Goal: Task Accomplishment & Management: Manage account settings

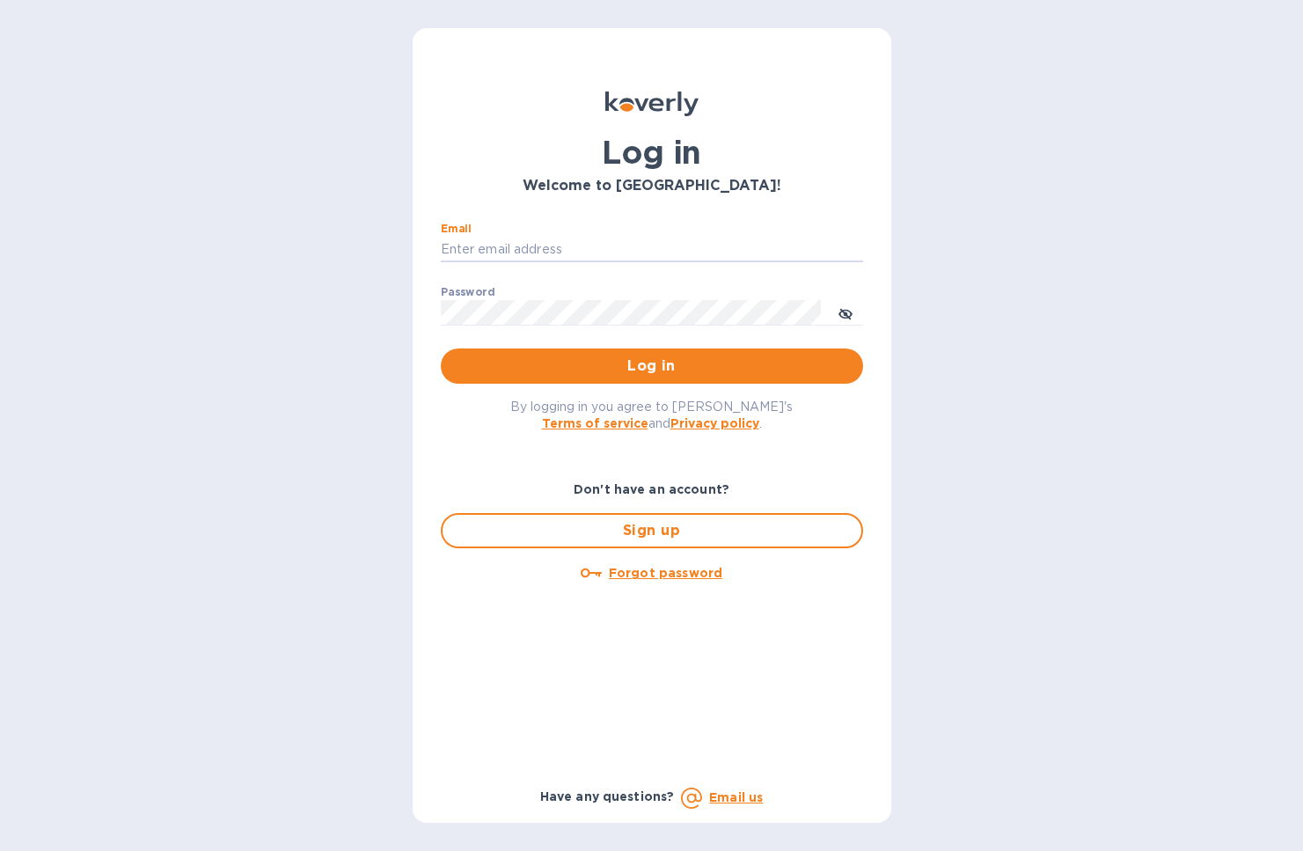
type input "[EMAIL_ADDRESS][DOMAIN_NAME]"
click at [595, 372] on span "Log in" at bounding box center [652, 365] width 394 height 21
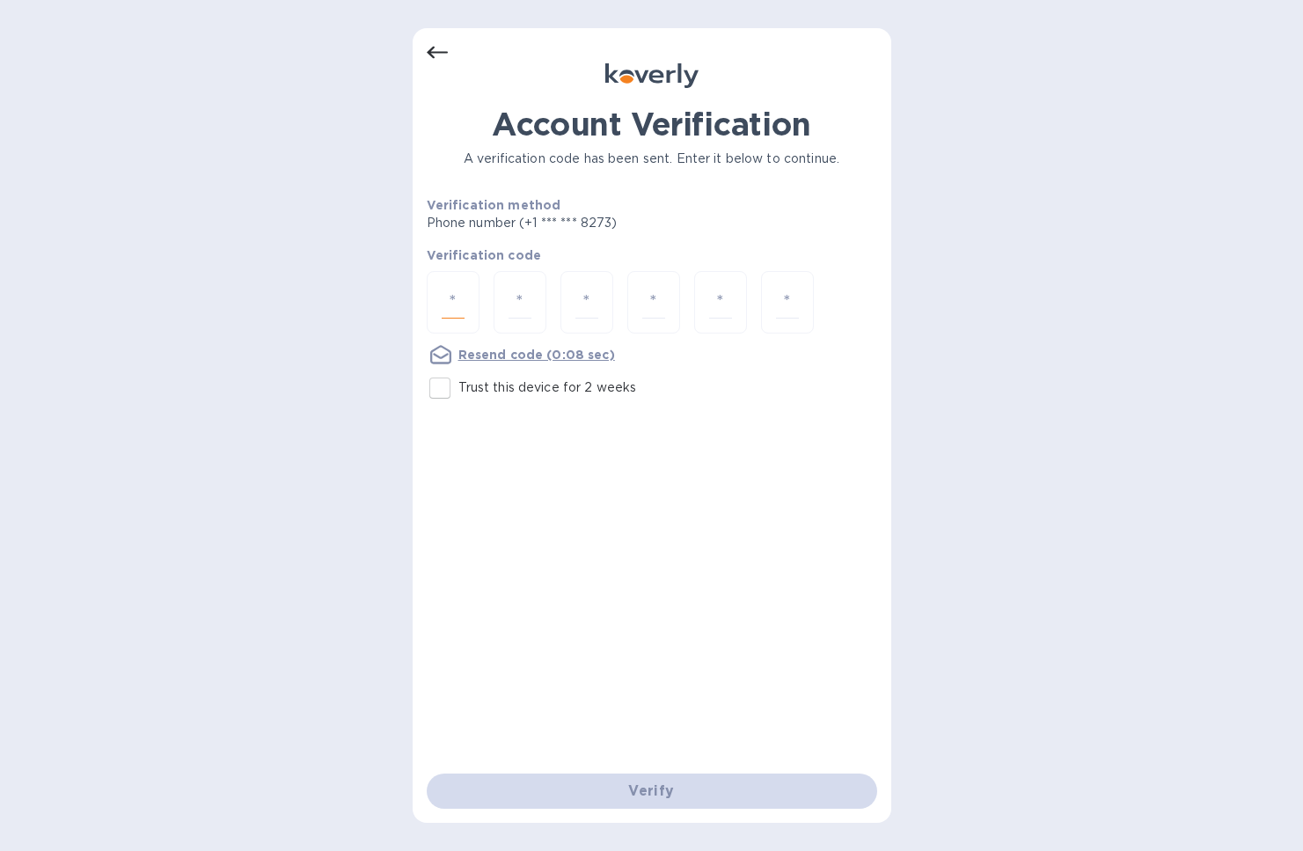
click at [459, 310] on input "number" at bounding box center [453, 302] width 23 height 33
type input "8"
type input "0"
type input "5"
type input "0"
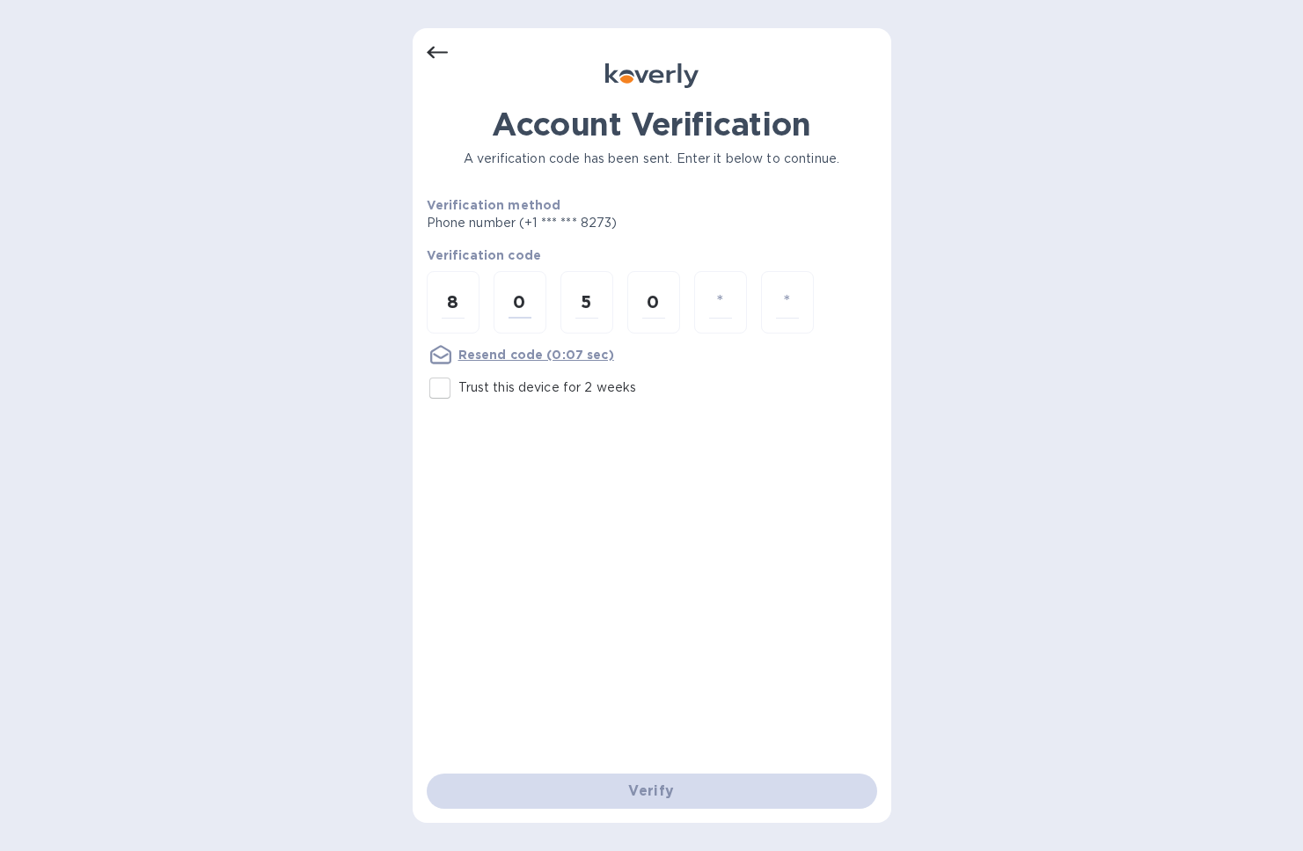
type input "2"
type input "8"
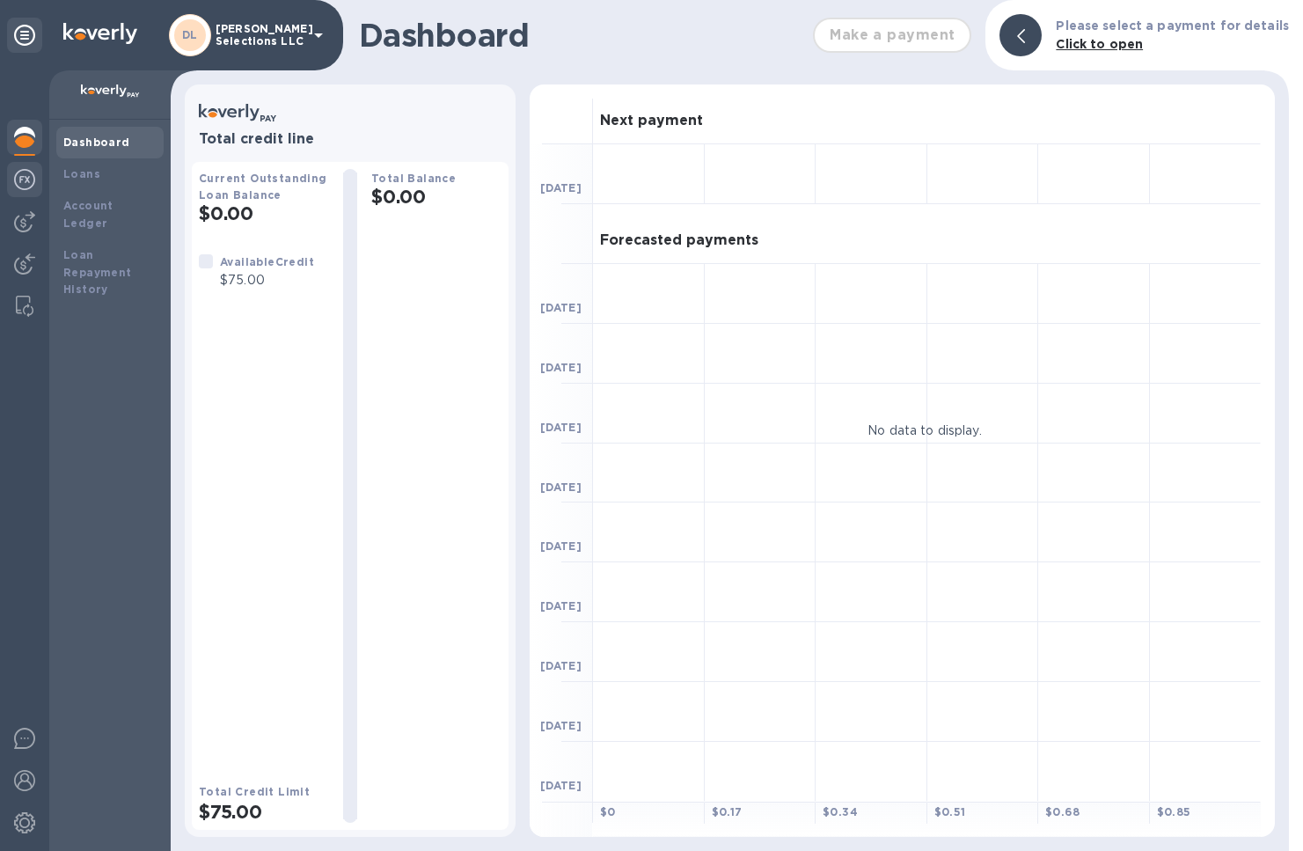
click at [26, 179] on img at bounding box center [24, 179] width 21 height 21
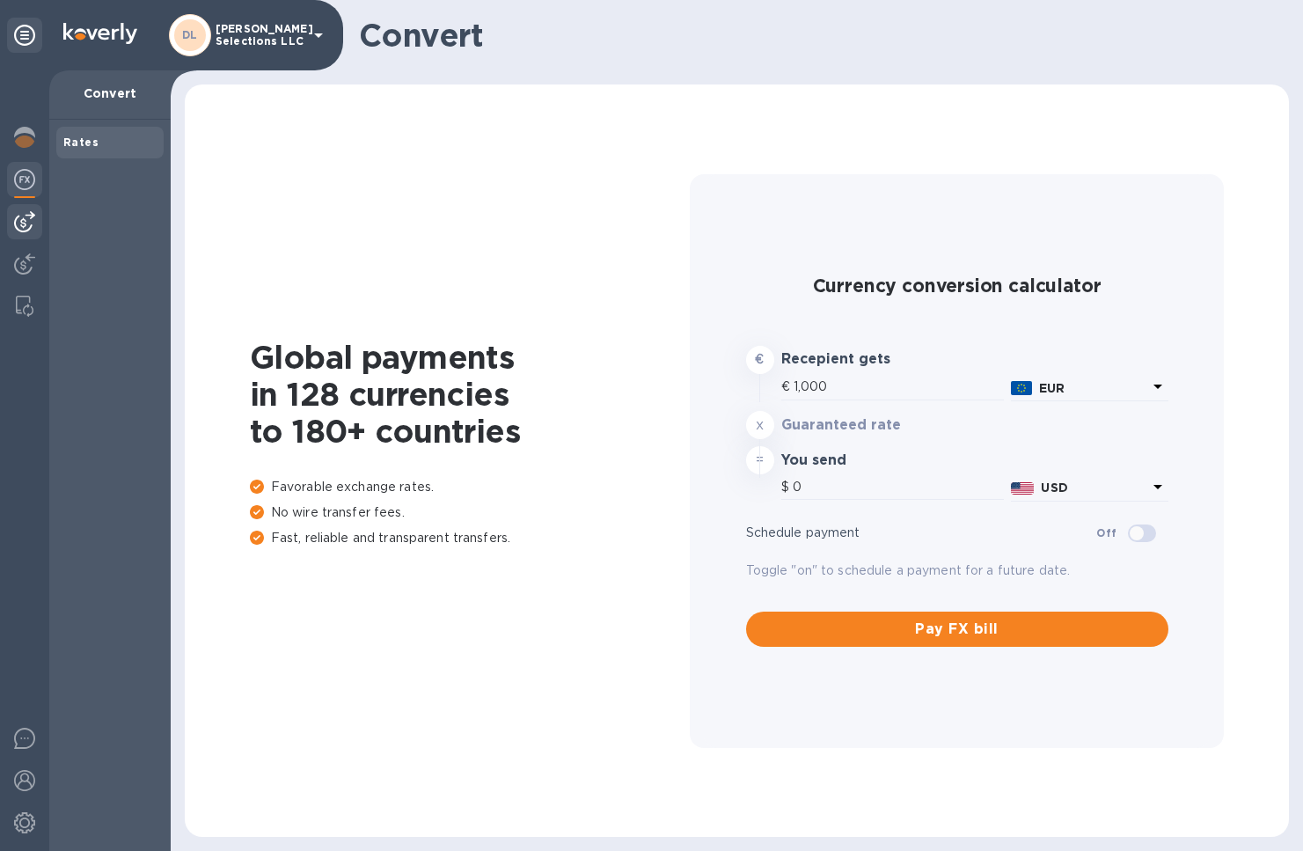
type input "1,165.7"
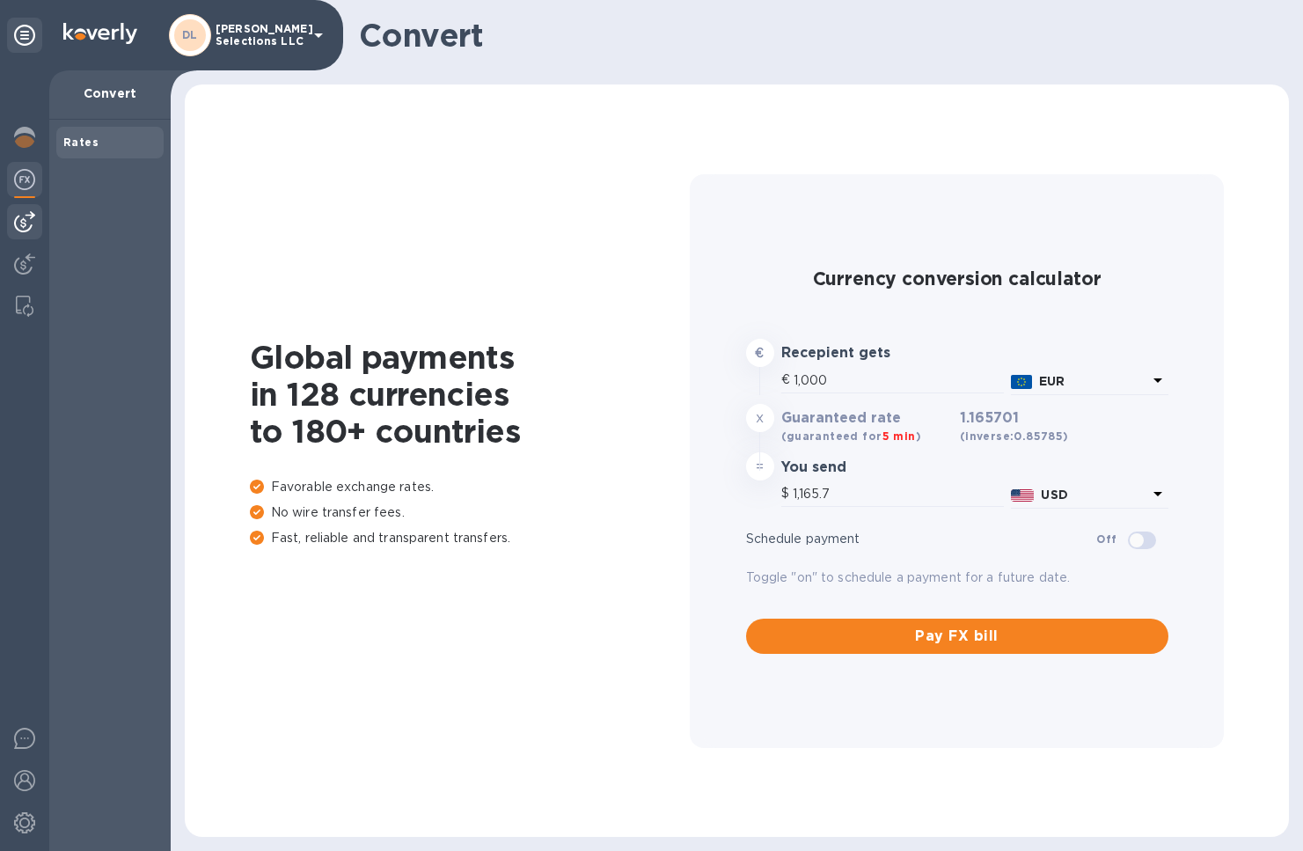
click at [17, 218] on img at bounding box center [24, 221] width 21 height 21
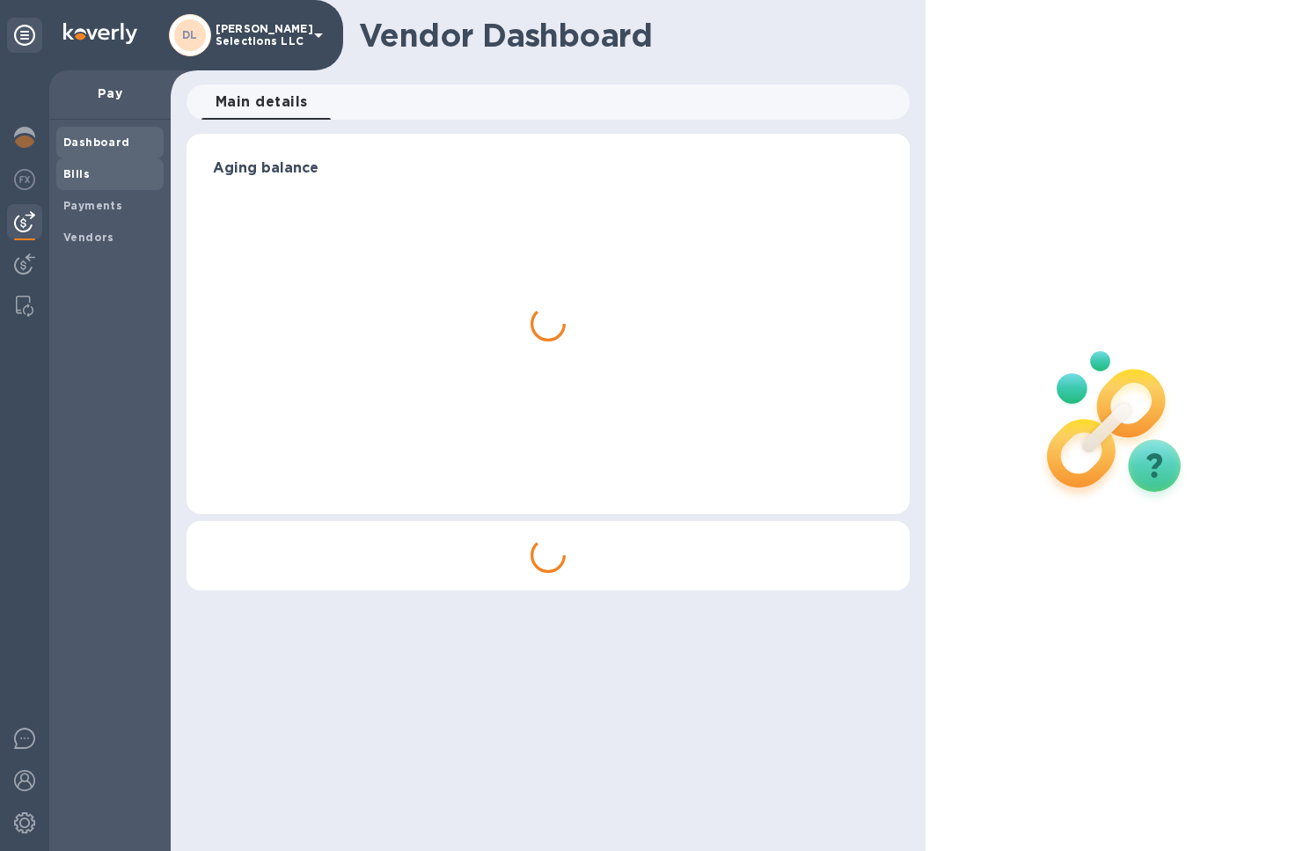
click at [91, 177] on span "Bills" at bounding box center [109, 174] width 93 height 18
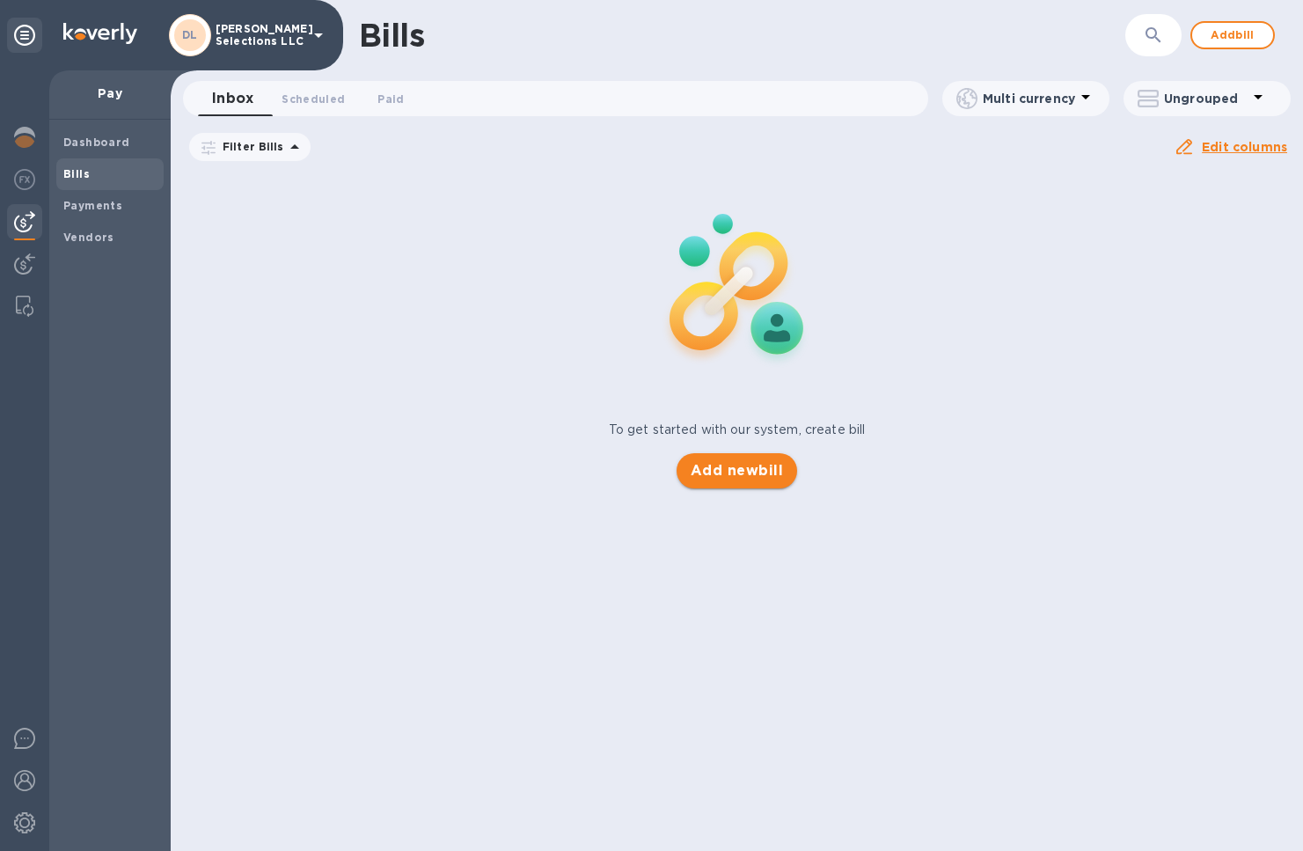
click at [705, 467] on span "Add new bill" at bounding box center [736, 470] width 92 height 21
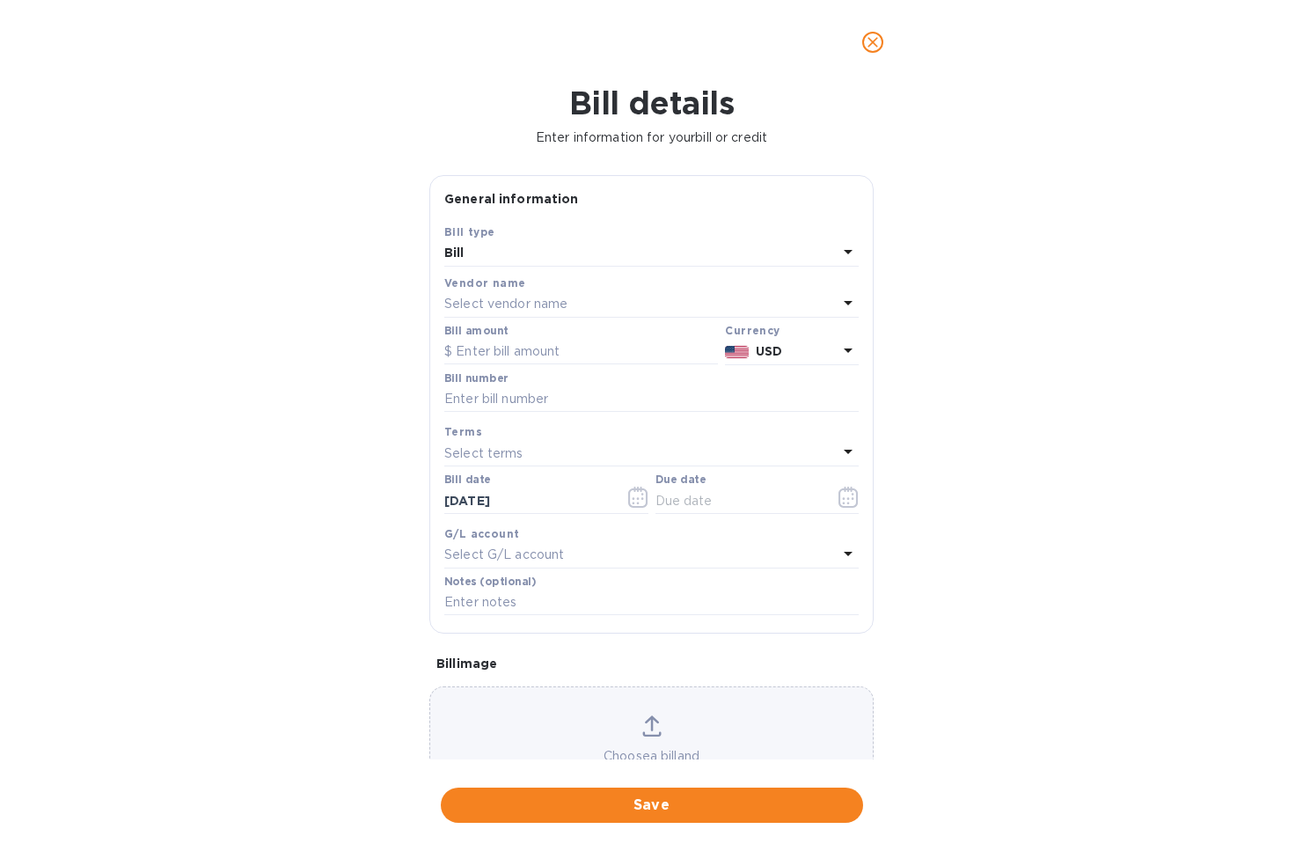
click at [477, 311] on p "Select vendor name" at bounding box center [505, 304] width 123 height 18
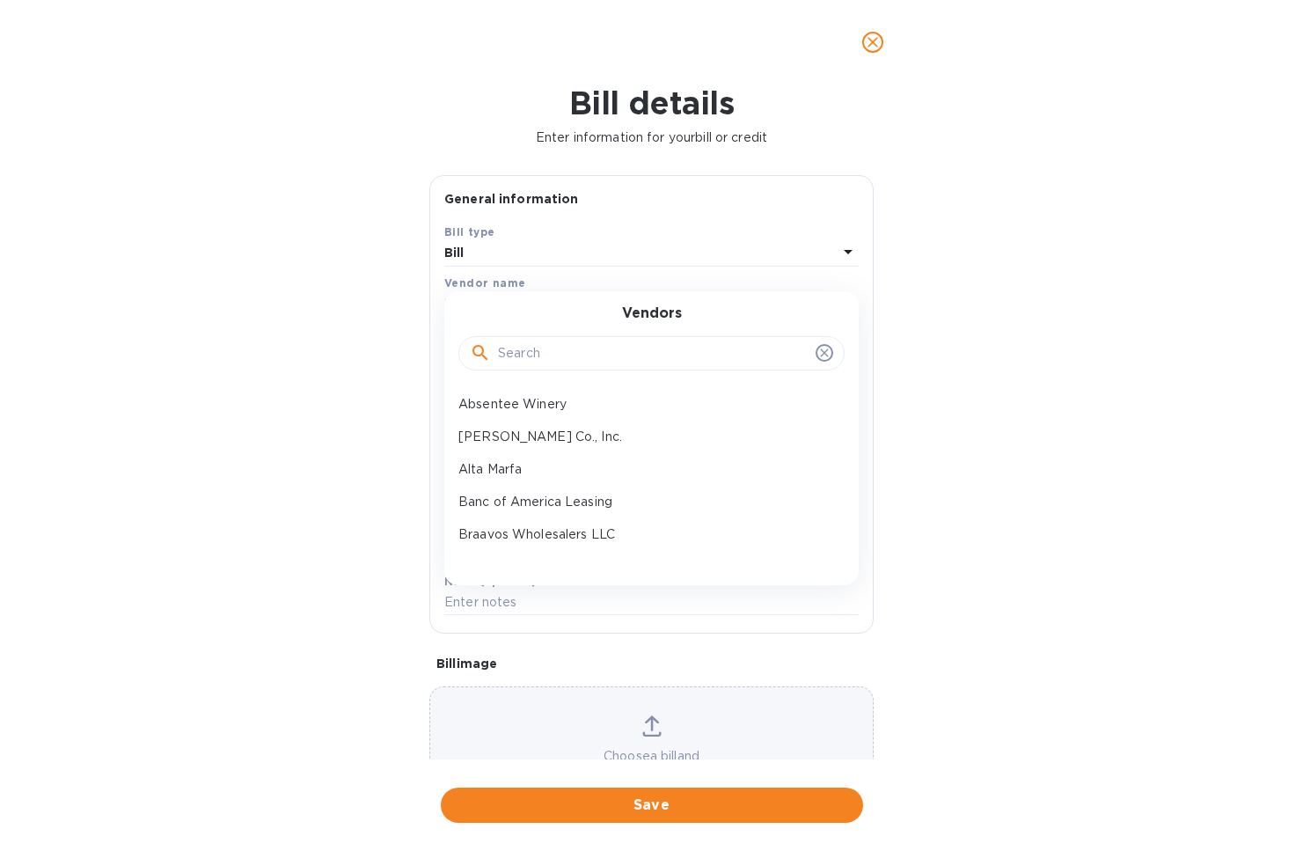
click at [535, 355] on input "text" at bounding box center [653, 353] width 311 height 26
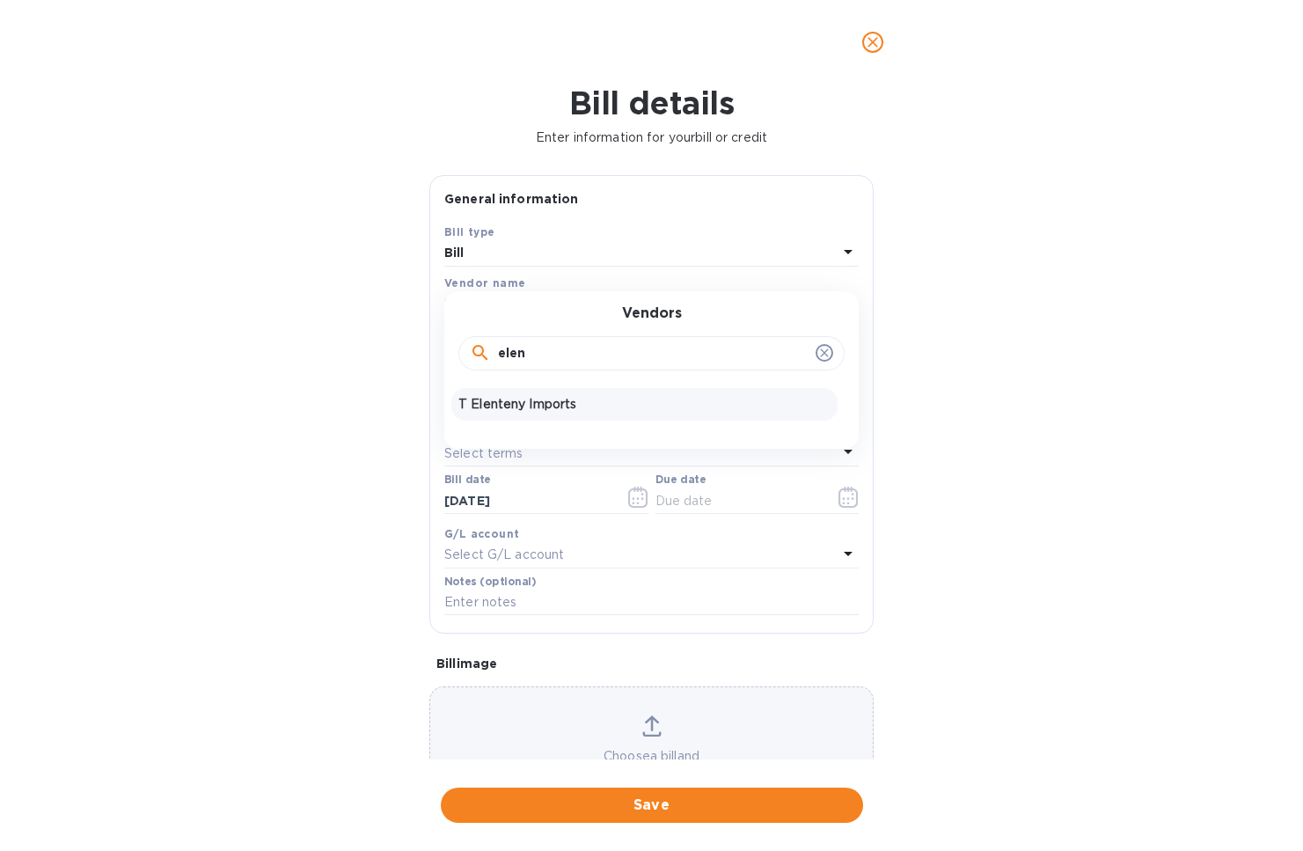
type input "elen"
click at [503, 398] on p "T Elenteny Imports" at bounding box center [644, 404] width 372 height 18
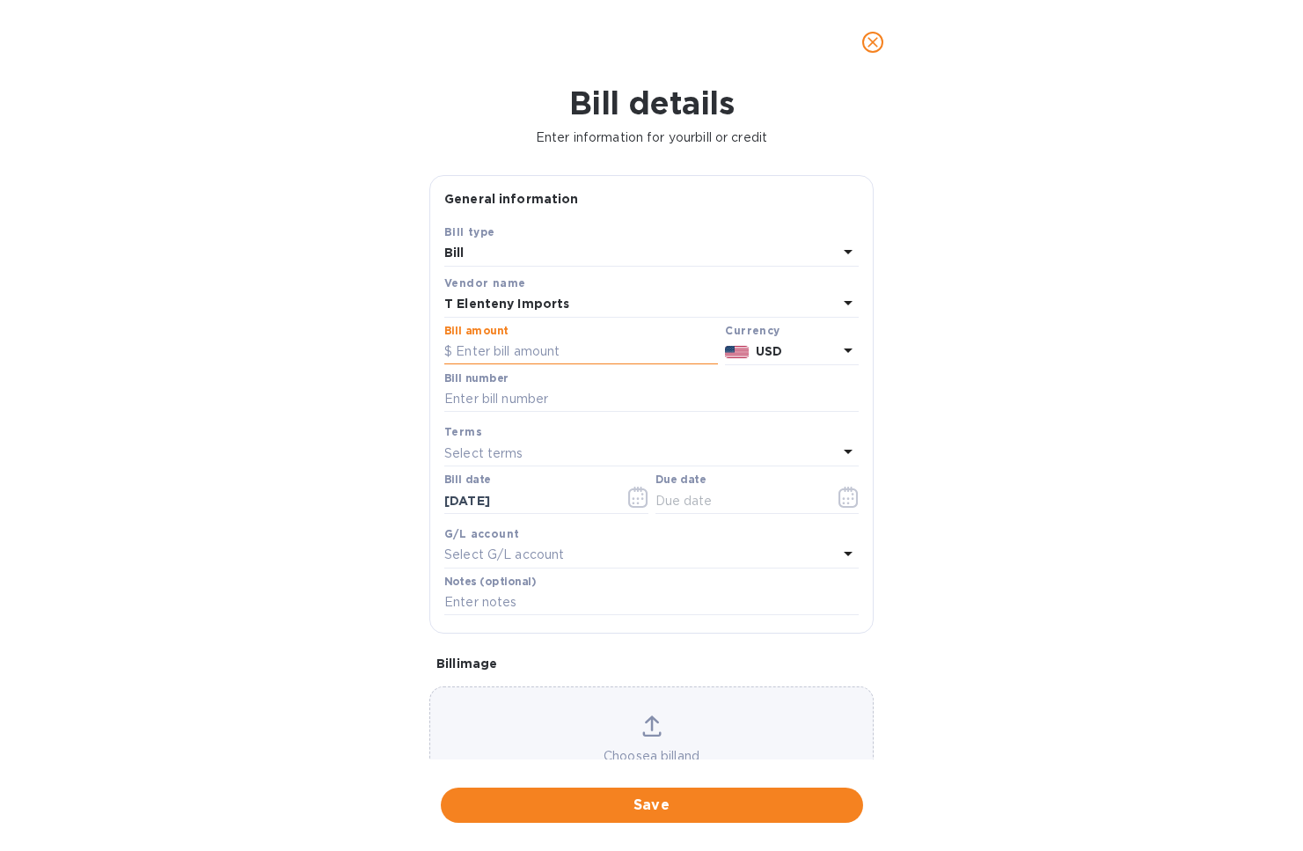
click at [495, 340] on input "text" at bounding box center [581, 352] width 274 height 26
type input "31,702.7"
click at [254, 384] on div "Bill details Enter information for your bill or credit General information Save…" at bounding box center [651, 467] width 1303 height 766
click at [459, 392] on input "text" at bounding box center [651, 399] width 414 height 26
type input "INV746633"
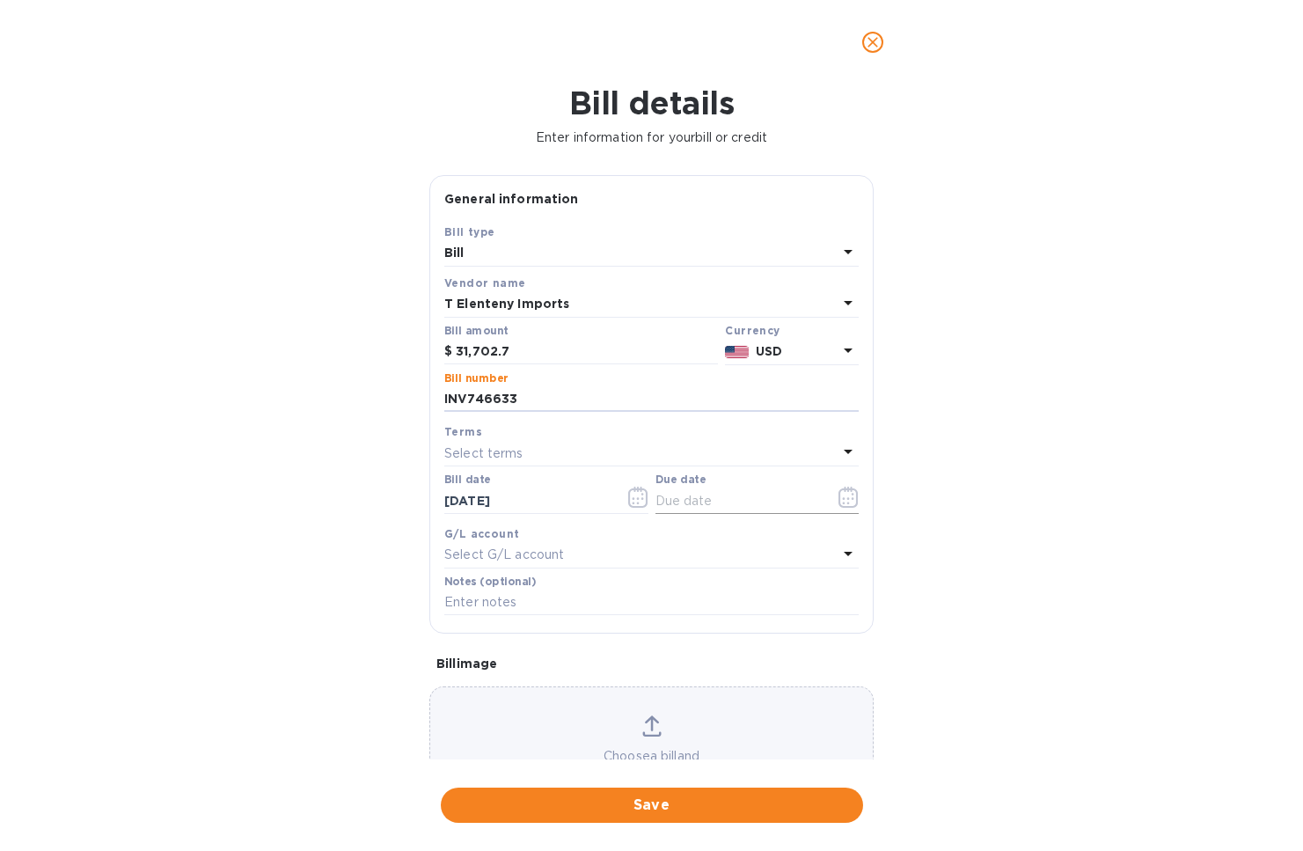
click at [842, 494] on icon "button" at bounding box center [848, 496] width 20 height 21
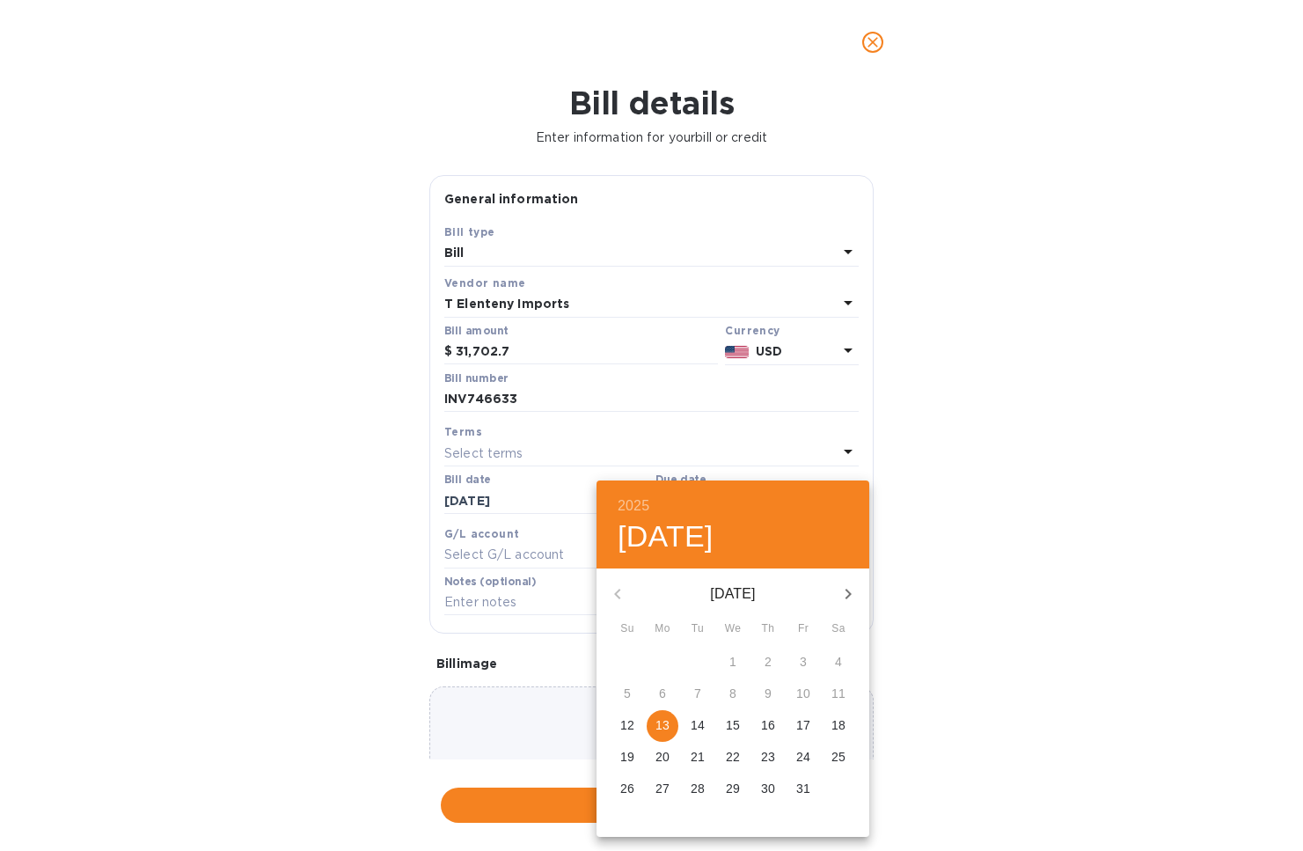
click at [664, 727] on p "13" at bounding box center [662, 725] width 14 height 18
type input "[DATE]"
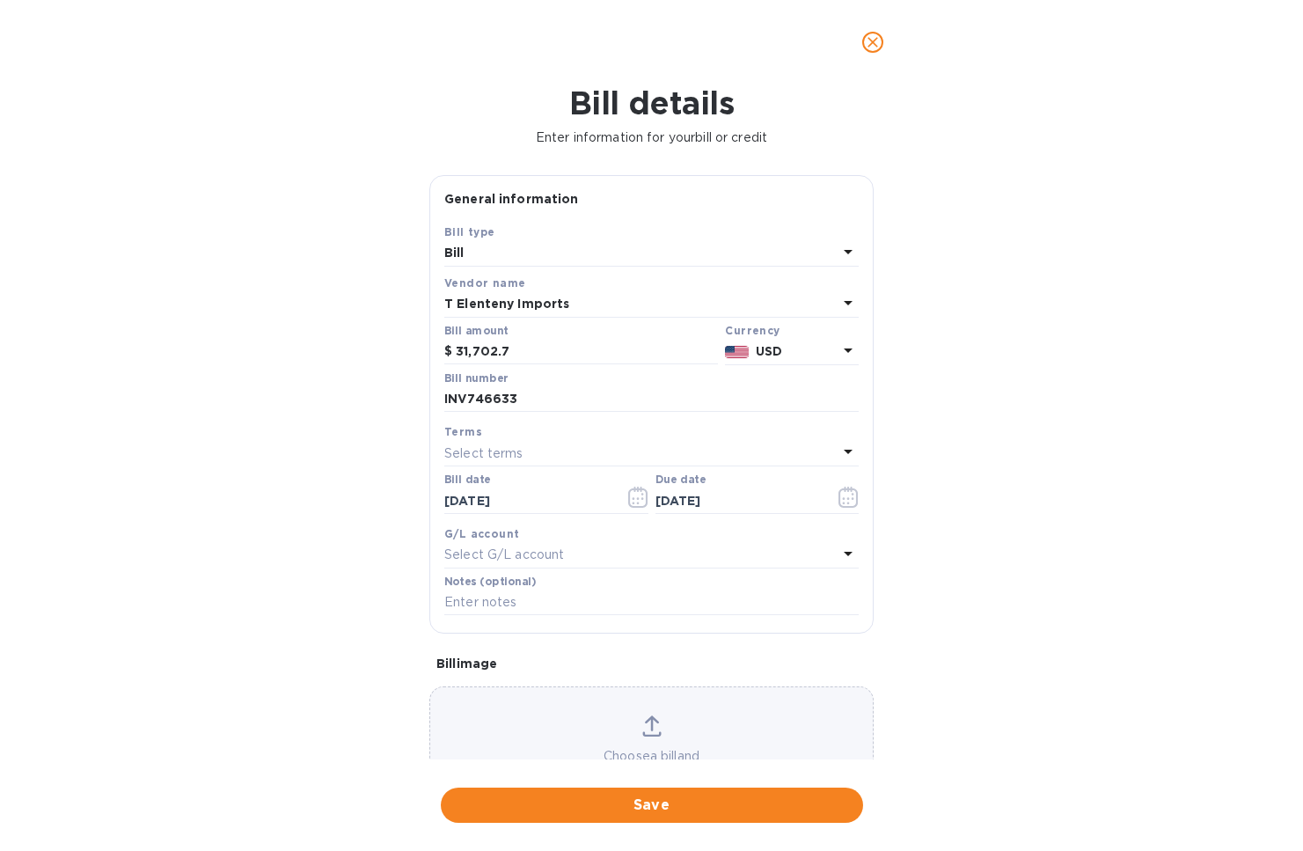
click at [397, 639] on div "Bill details Enter information for your bill or credit General information Save…" at bounding box center [651, 467] width 1303 height 766
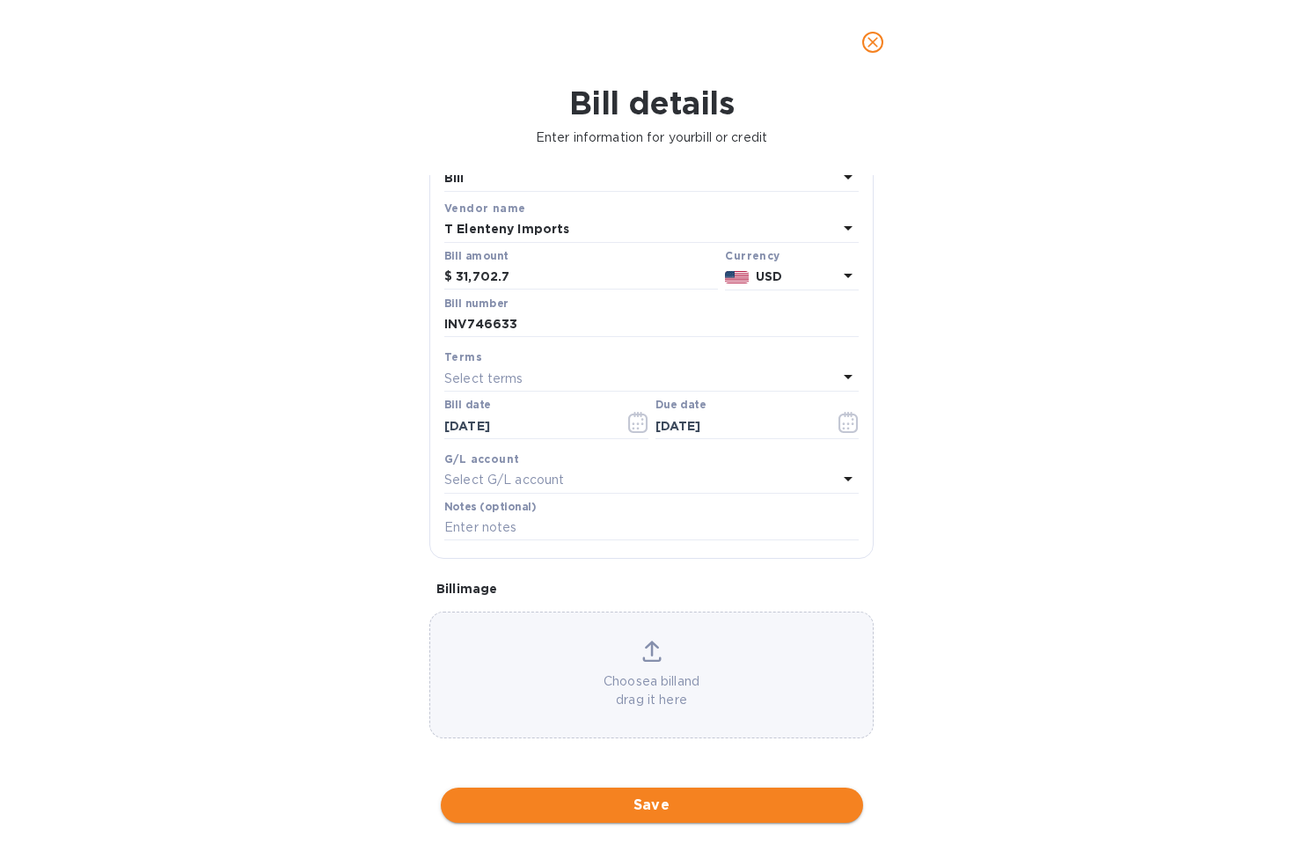
scroll to position [87, 0]
click at [700, 794] on span "Save" at bounding box center [652, 804] width 394 height 21
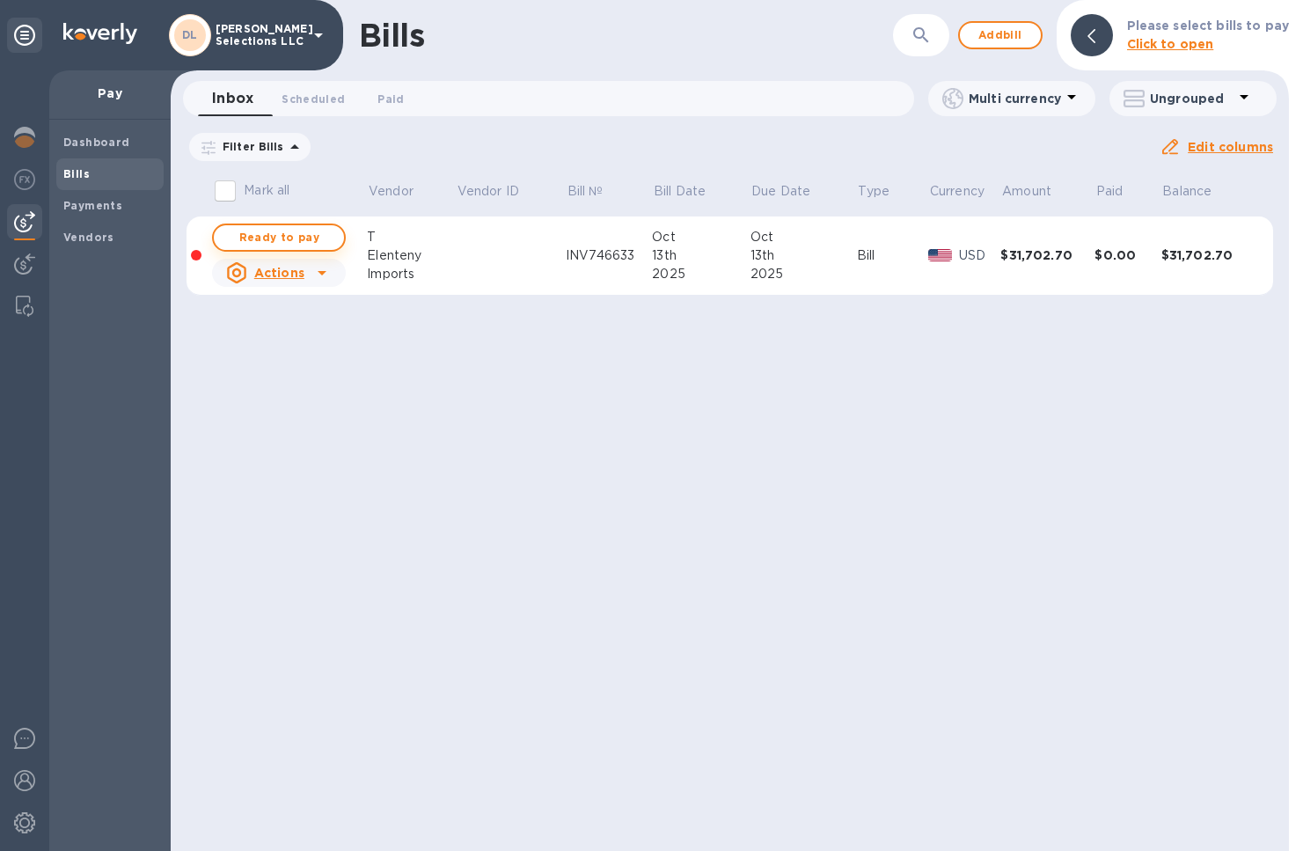
click at [276, 245] on span "Ready to pay" at bounding box center [279, 237] width 102 height 21
checkbox input "true"
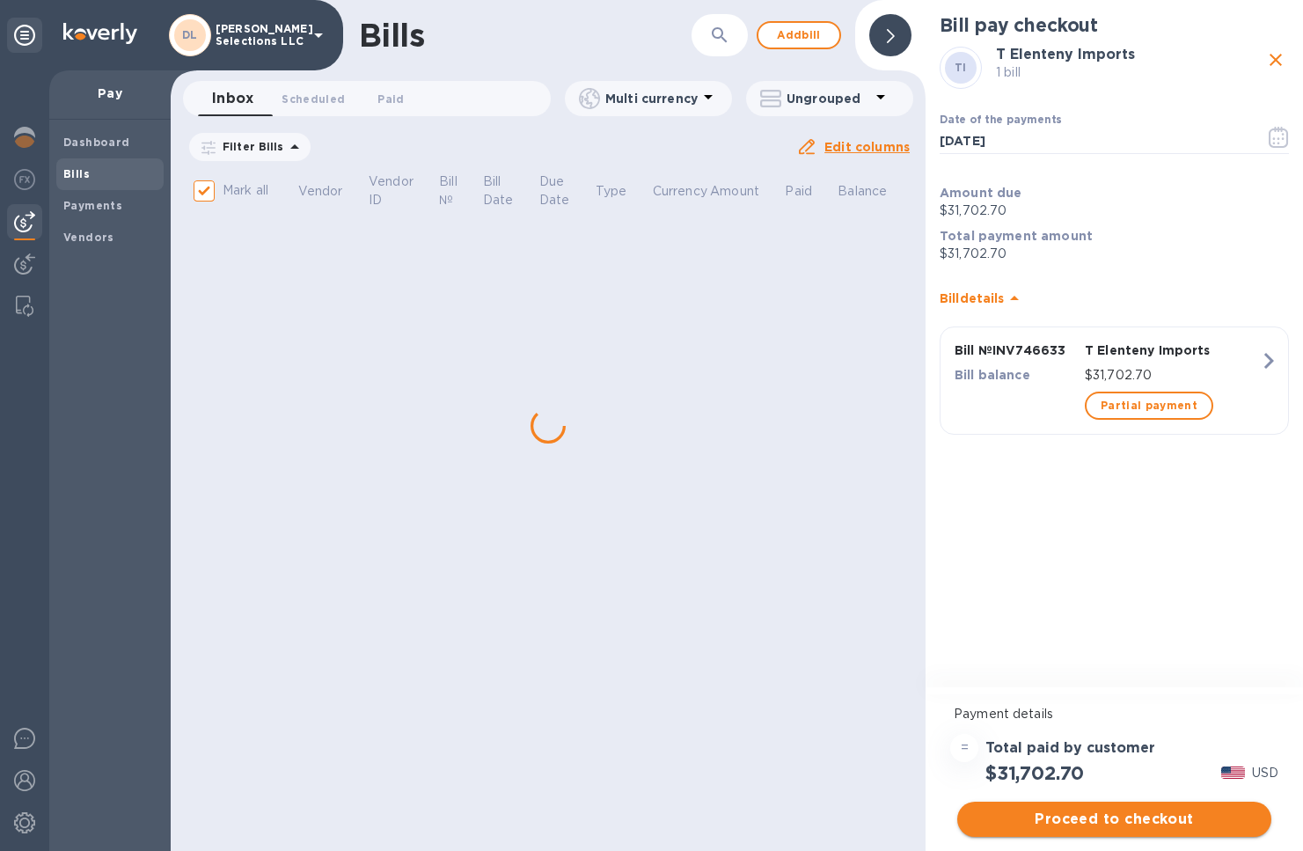
click at [1154, 823] on span "Proceed to checkout" at bounding box center [1114, 818] width 286 height 21
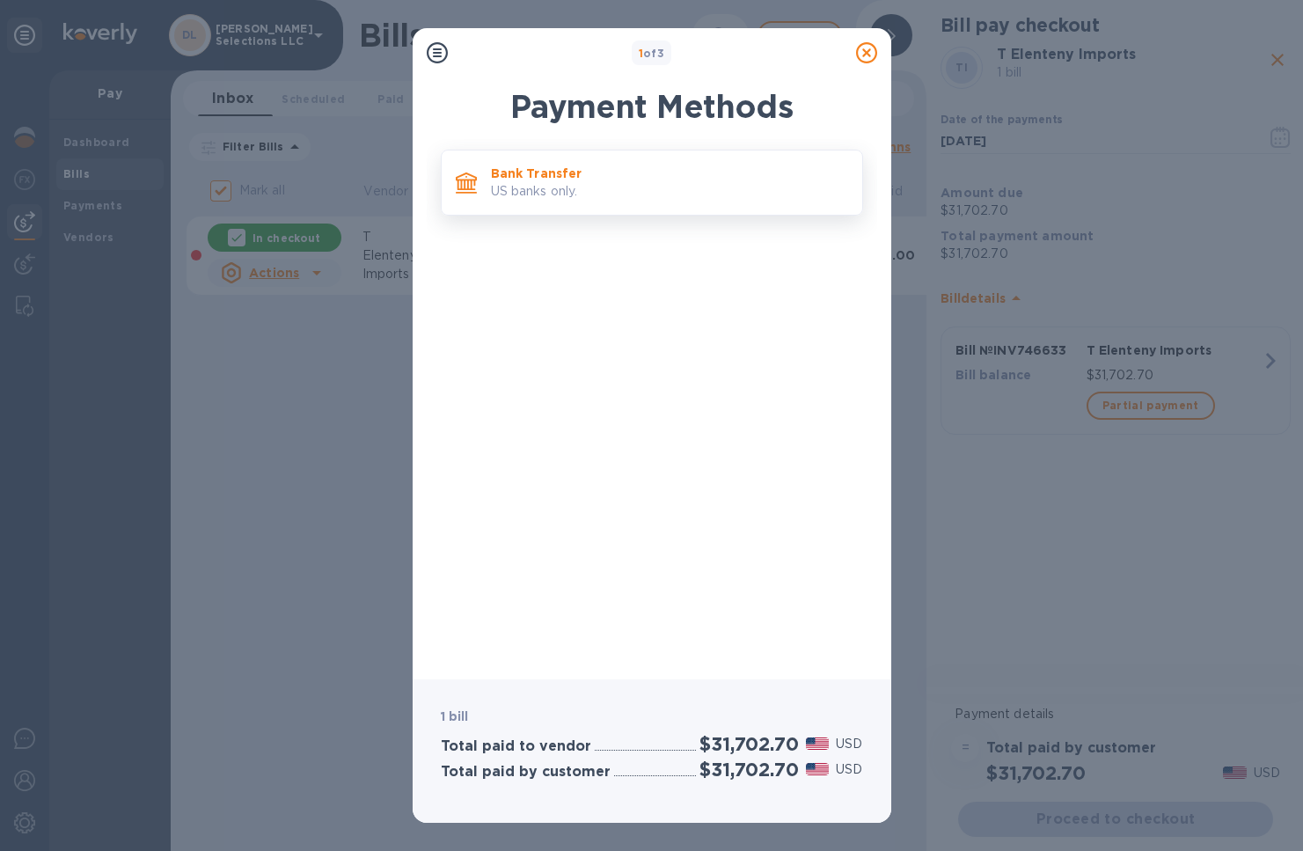
click at [597, 189] on p "US banks only." at bounding box center [669, 191] width 357 height 18
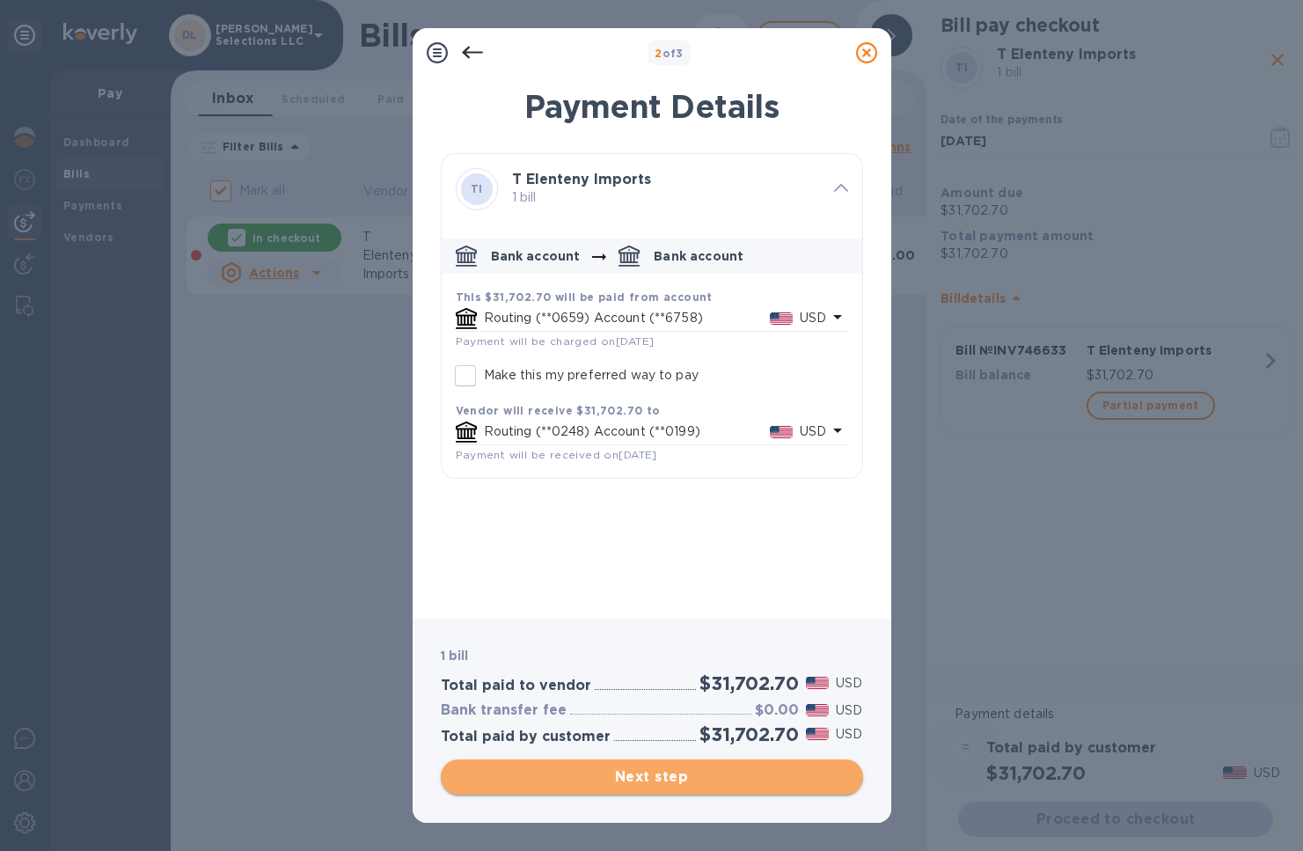
click at [716, 785] on span "Next step" at bounding box center [652, 776] width 394 height 21
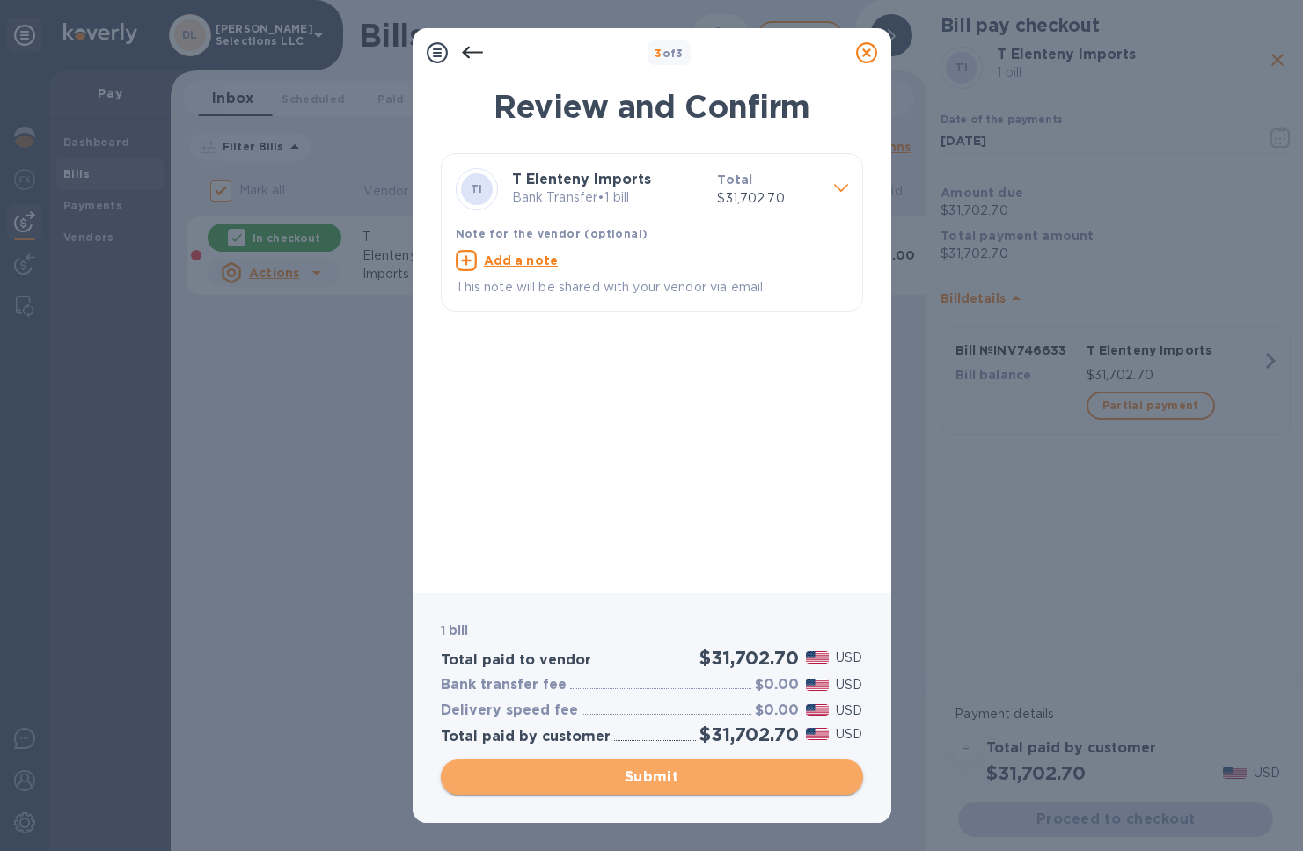
click at [690, 782] on span "Submit" at bounding box center [652, 776] width 394 height 21
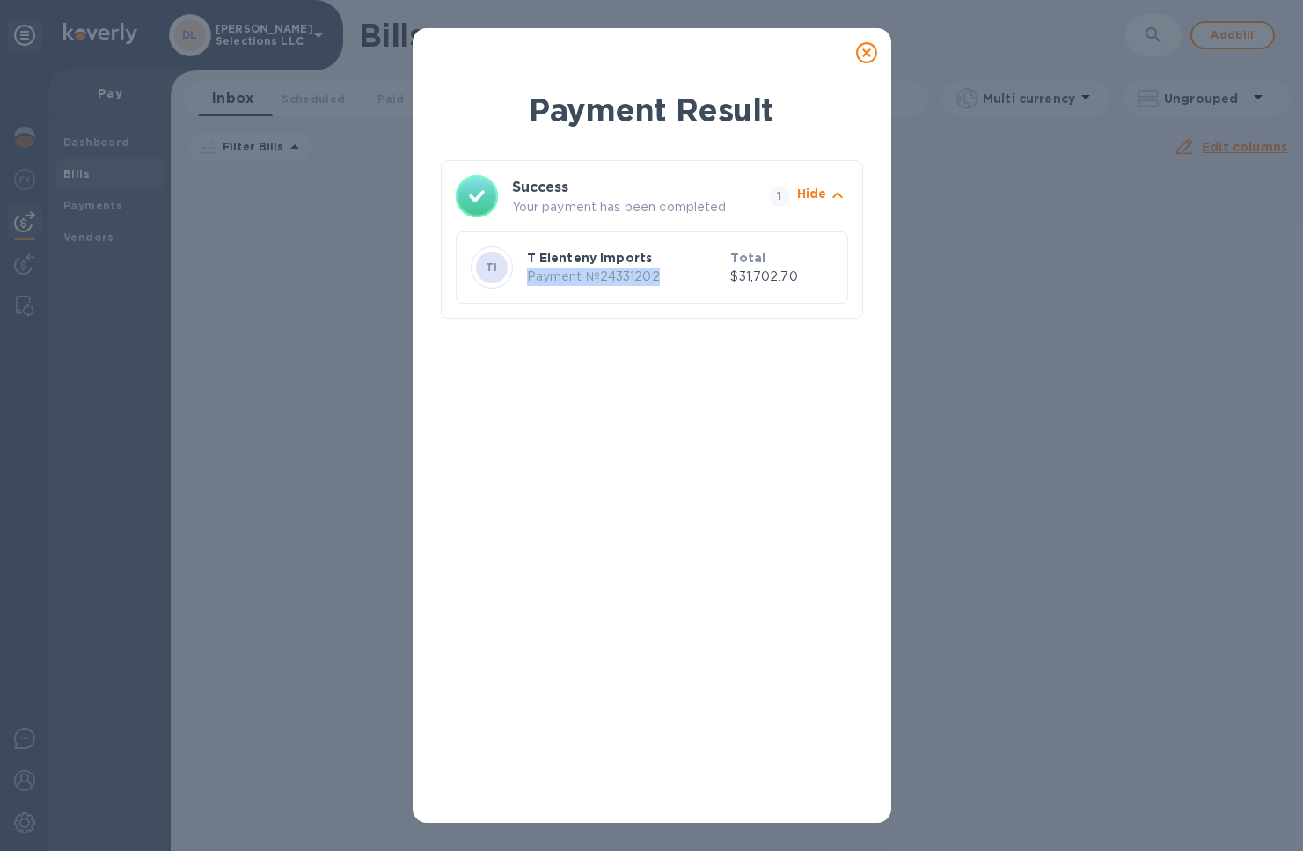
drag, startPoint x: 662, startPoint y: 274, endPoint x: 526, endPoint y: 280, distance: 136.5
click at [527, 280] on p "Payment № 24331202" at bounding box center [625, 276] width 197 height 18
copy p "Payment № 24331202"
